Goal: Transaction & Acquisition: Purchase product/service

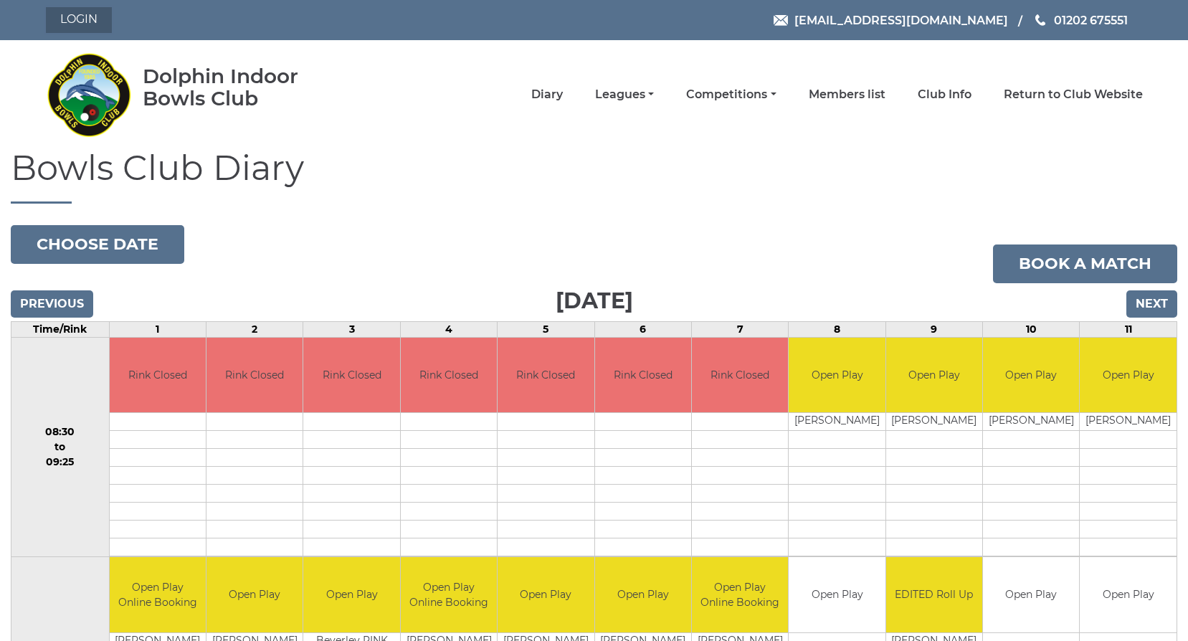
click at [52, 19] on link "Login" at bounding box center [79, 20] width 66 height 26
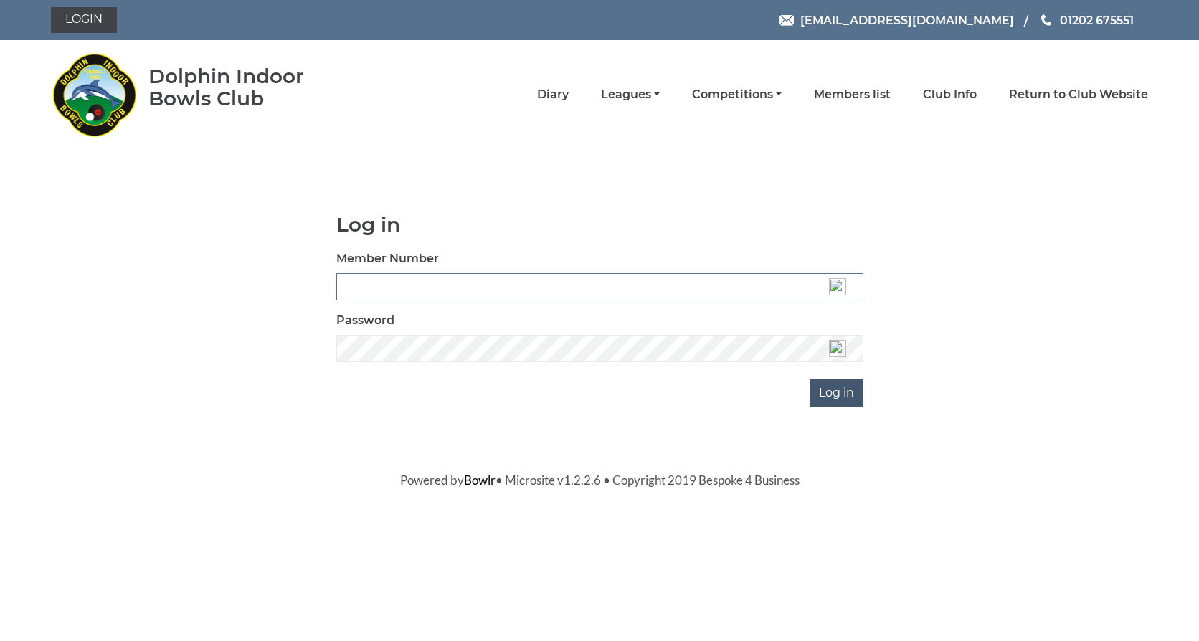
type input "3537"
click at [825, 397] on input "Log in" at bounding box center [837, 392] width 54 height 27
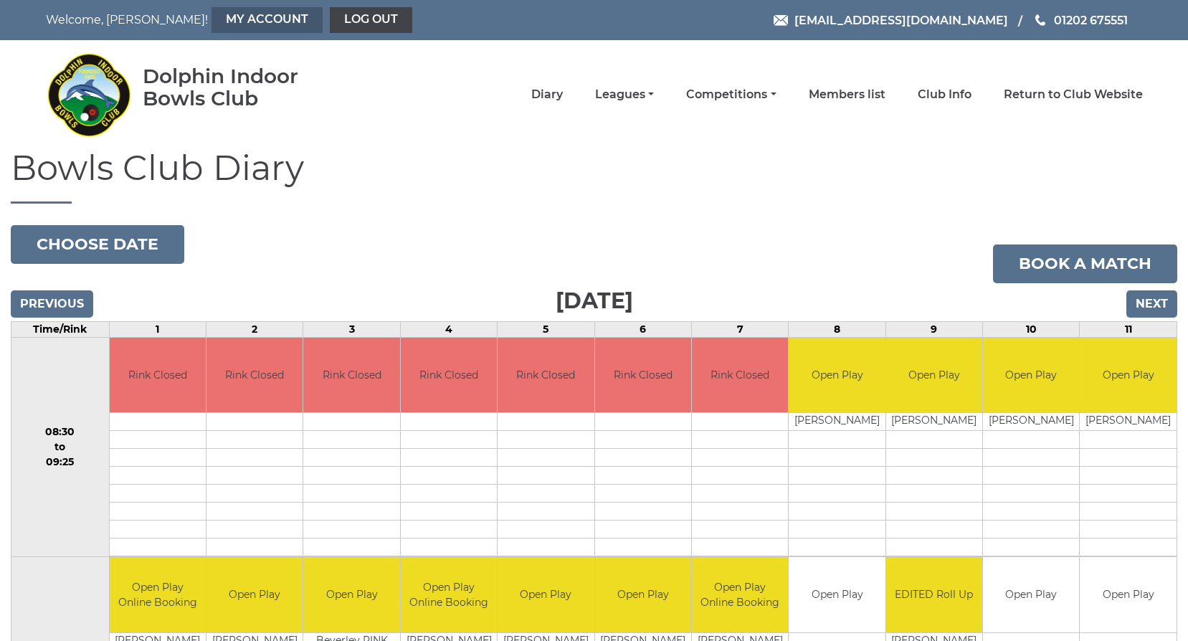
click at [278, 19] on link "My Account" at bounding box center [267, 20] width 111 height 26
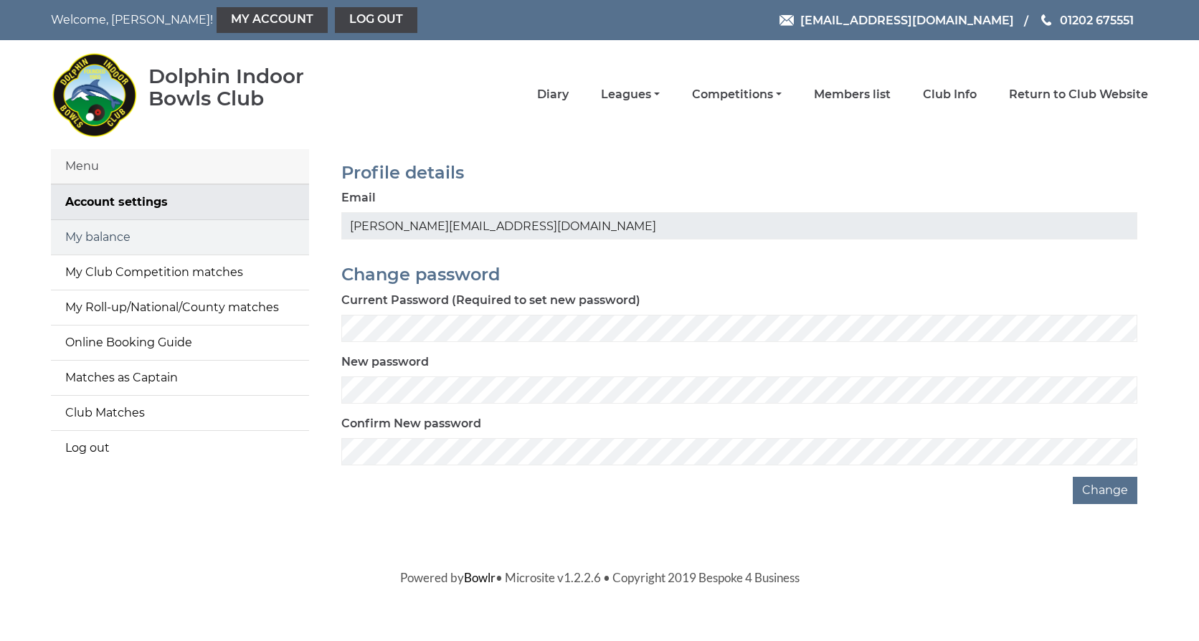
click at [163, 243] on link "My balance" at bounding box center [180, 237] width 258 height 34
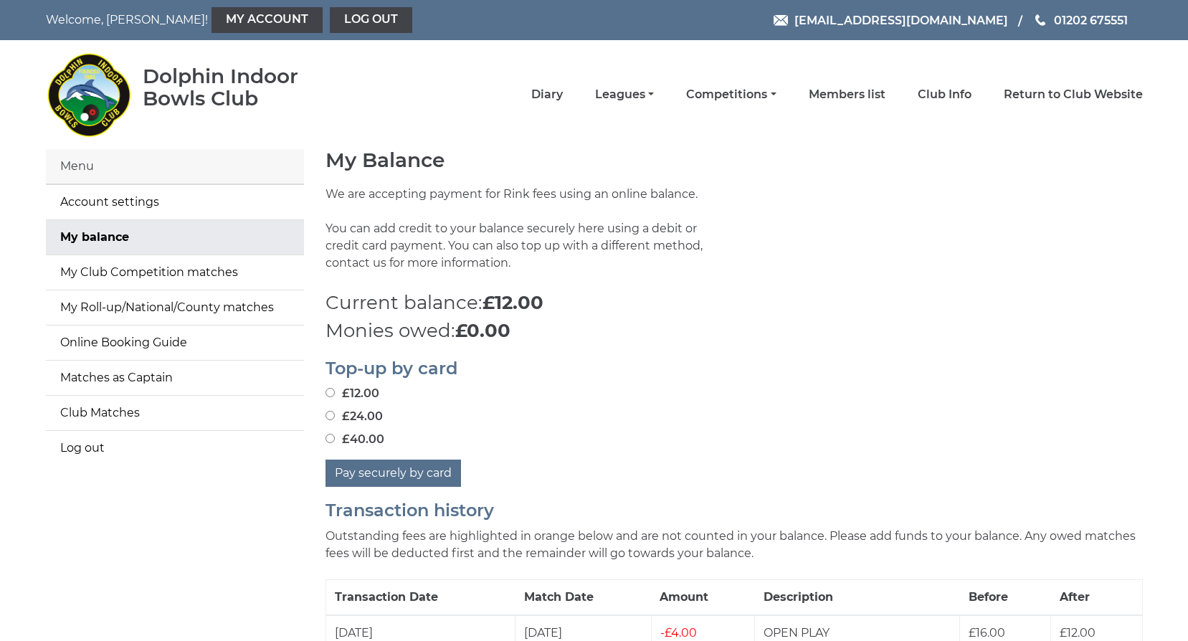
click at [329, 439] on input "£40.00" at bounding box center [330, 438] width 9 height 9
radio input "true"
click at [394, 475] on button "Pay securely by card" at bounding box center [394, 473] width 136 height 27
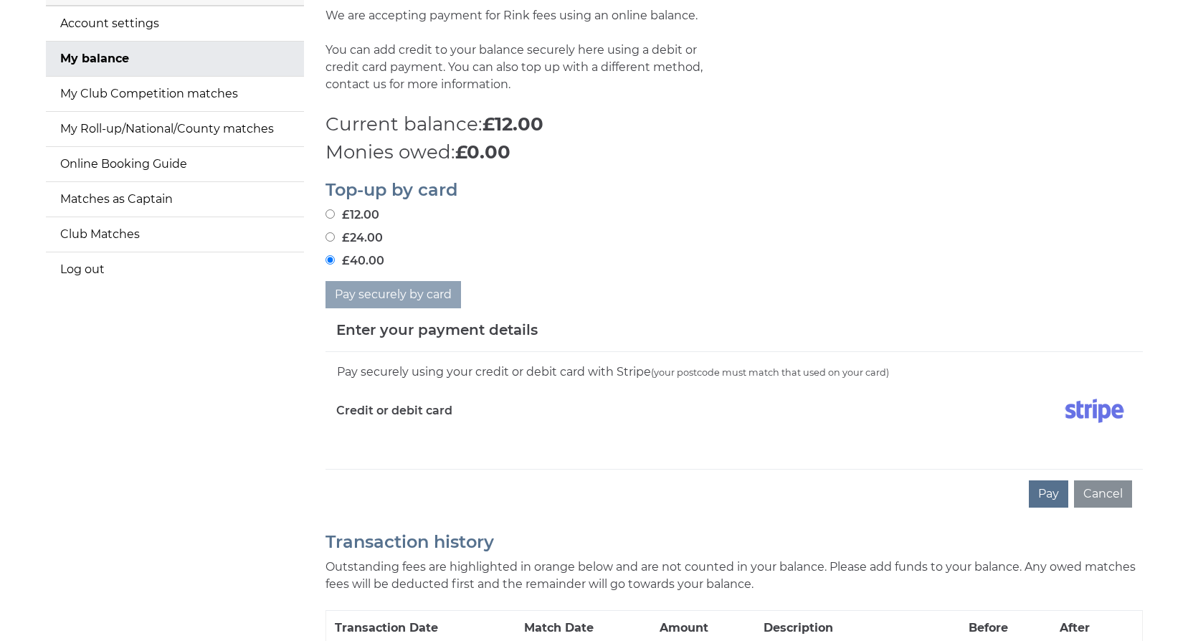
scroll to position [215, 0]
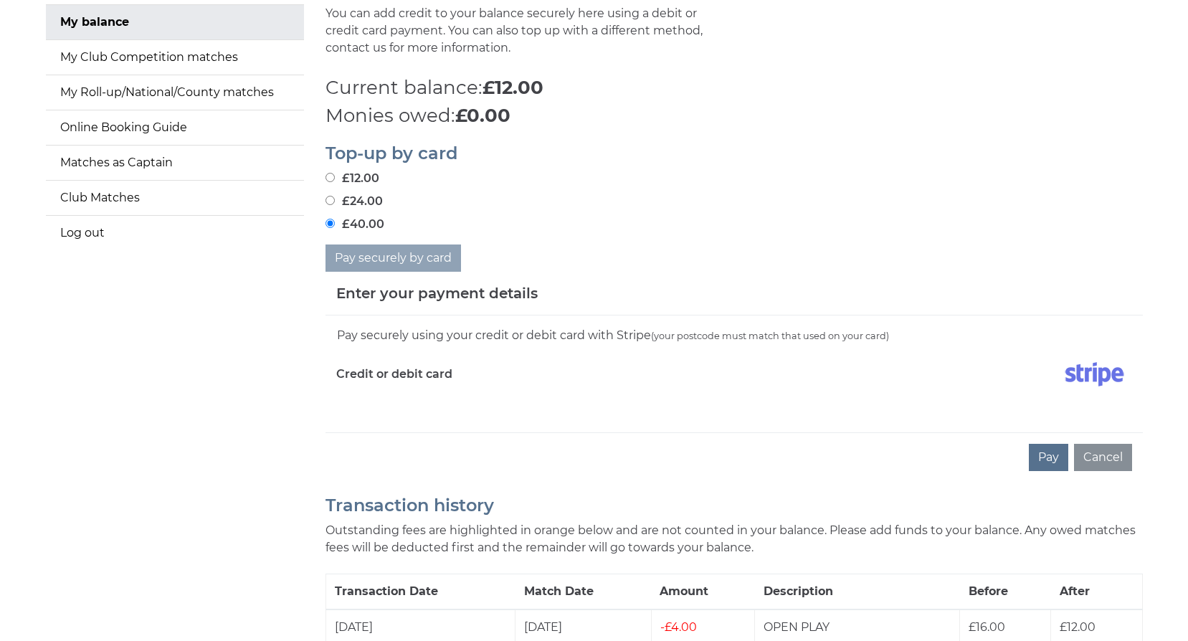
click at [404, 412] on div "Pay securely using your credit or debit card with Stripe (your postcode must ma…" at bounding box center [735, 374] width 818 height 117
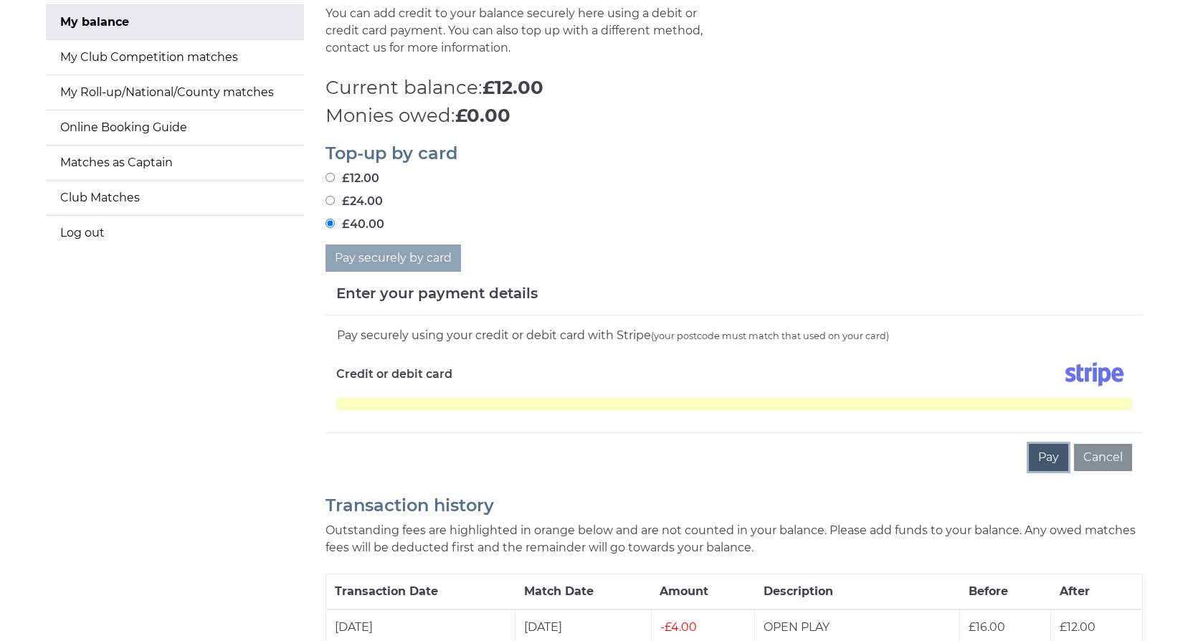
click at [1052, 454] on button "Pay" at bounding box center [1048, 457] width 39 height 27
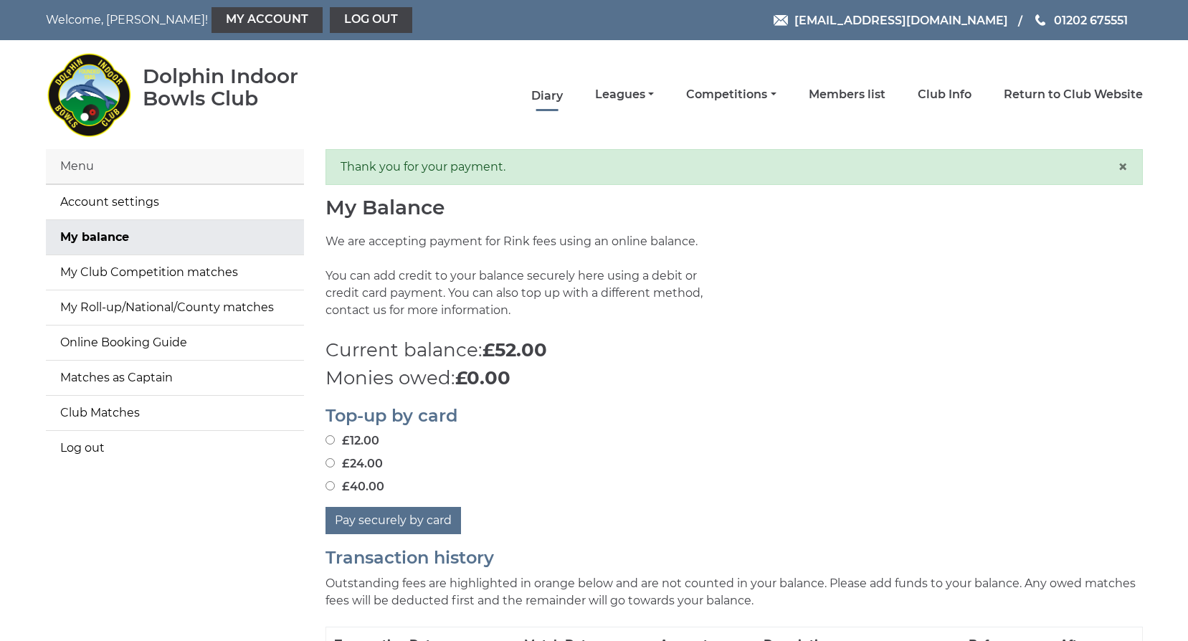
click at [537, 95] on link "Diary" at bounding box center [547, 96] width 32 height 16
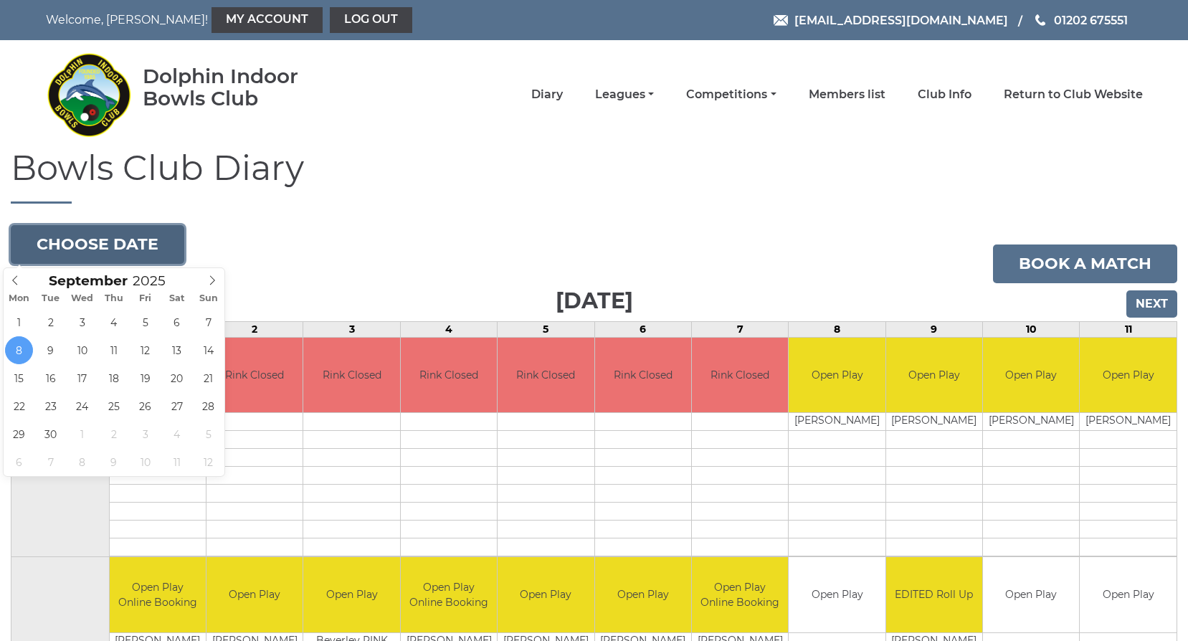
click at [154, 238] on button "Choose date" at bounding box center [98, 244] width 174 height 39
type input "2025-09-18"
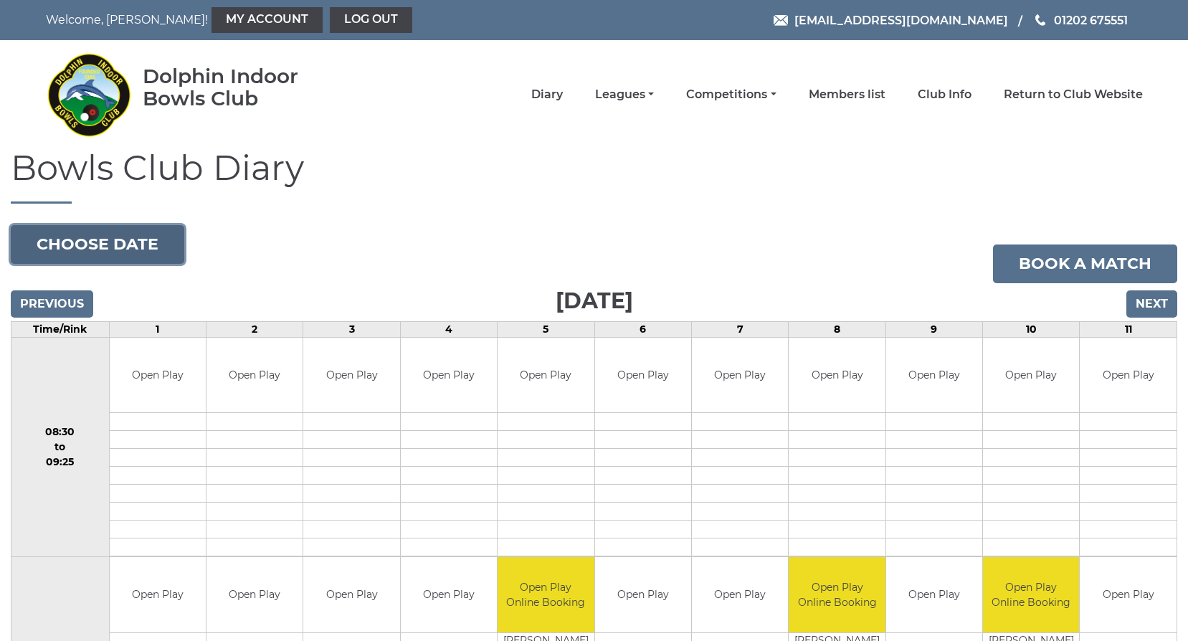
click at [125, 242] on button "Choose date" at bounding box center [98, 244] width 174 height 39
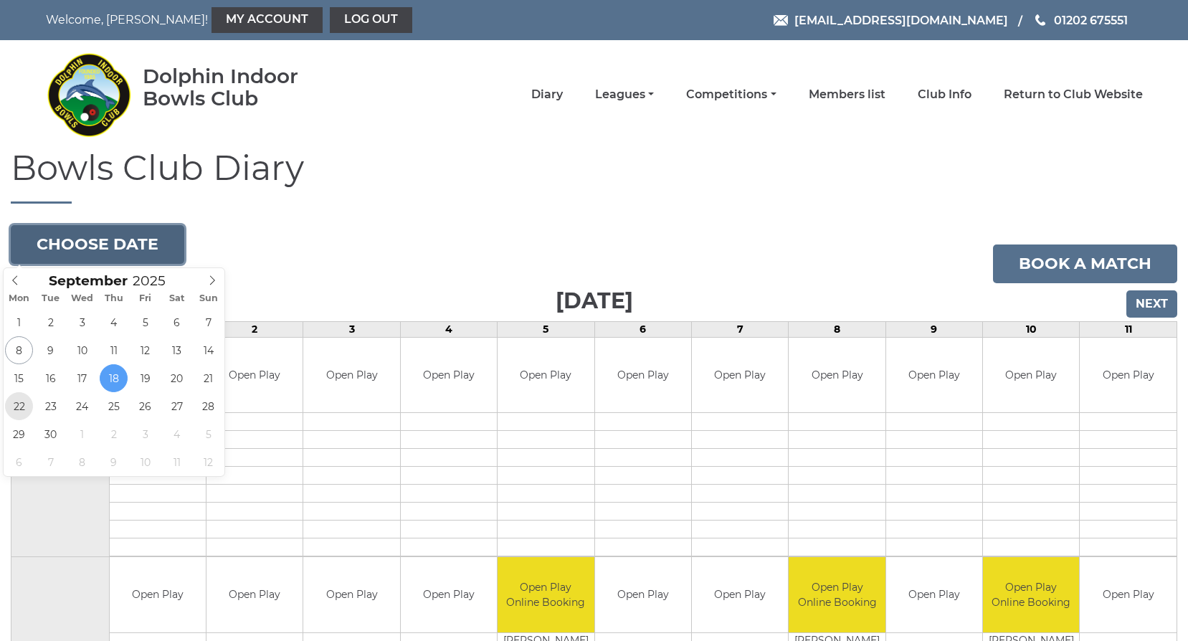
type input "2025-09-22"
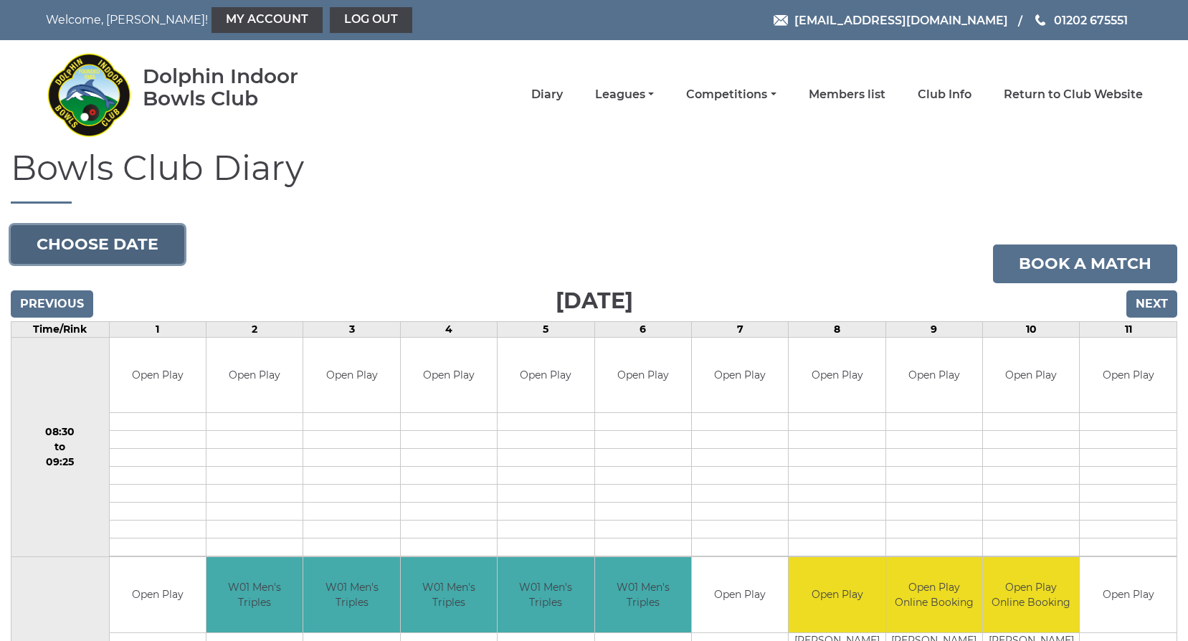
click at [93, 237] on button "Choose date" at bounding box center [98, 244] width 174 height 39
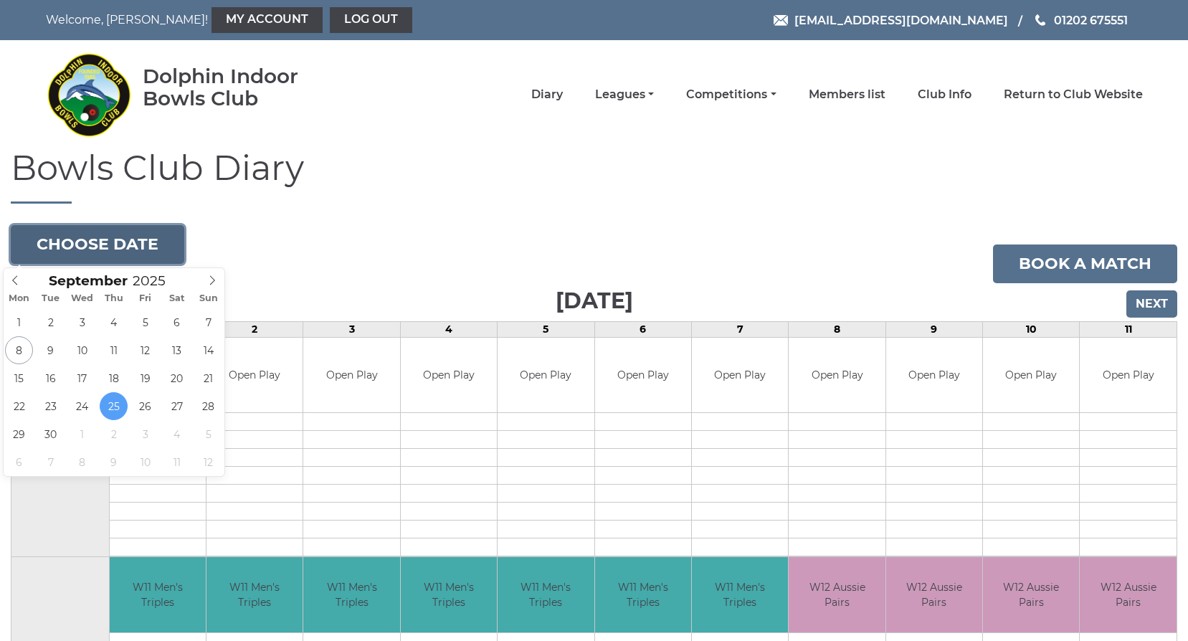
click at [110, 240] on button "Choose date" at bounding box center [98, 244] width 174 height 39
type input "2025-09-29"
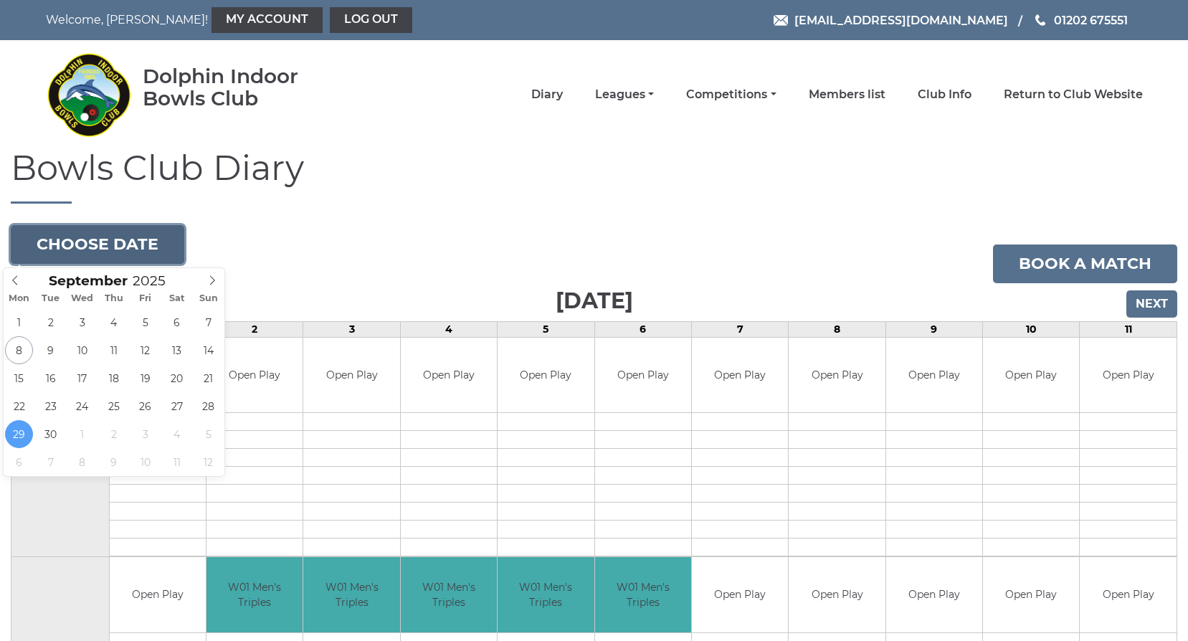
click at [123, 233] on button "Choose date" at bounding box center [98, 244] width 174 height 39
type input "2025-10-02"
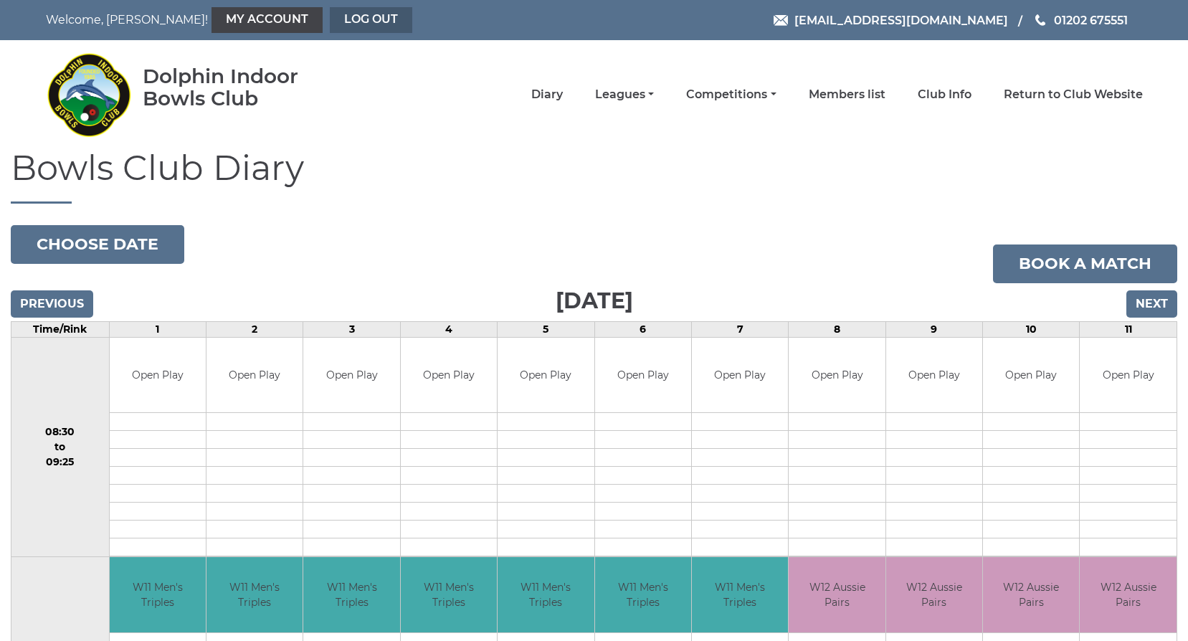
click at [348, 23] on link "Log out" at bounding box center [371, 20] width 82 height 26
